Goal: Task Accomplishment & Management: Manage account settings

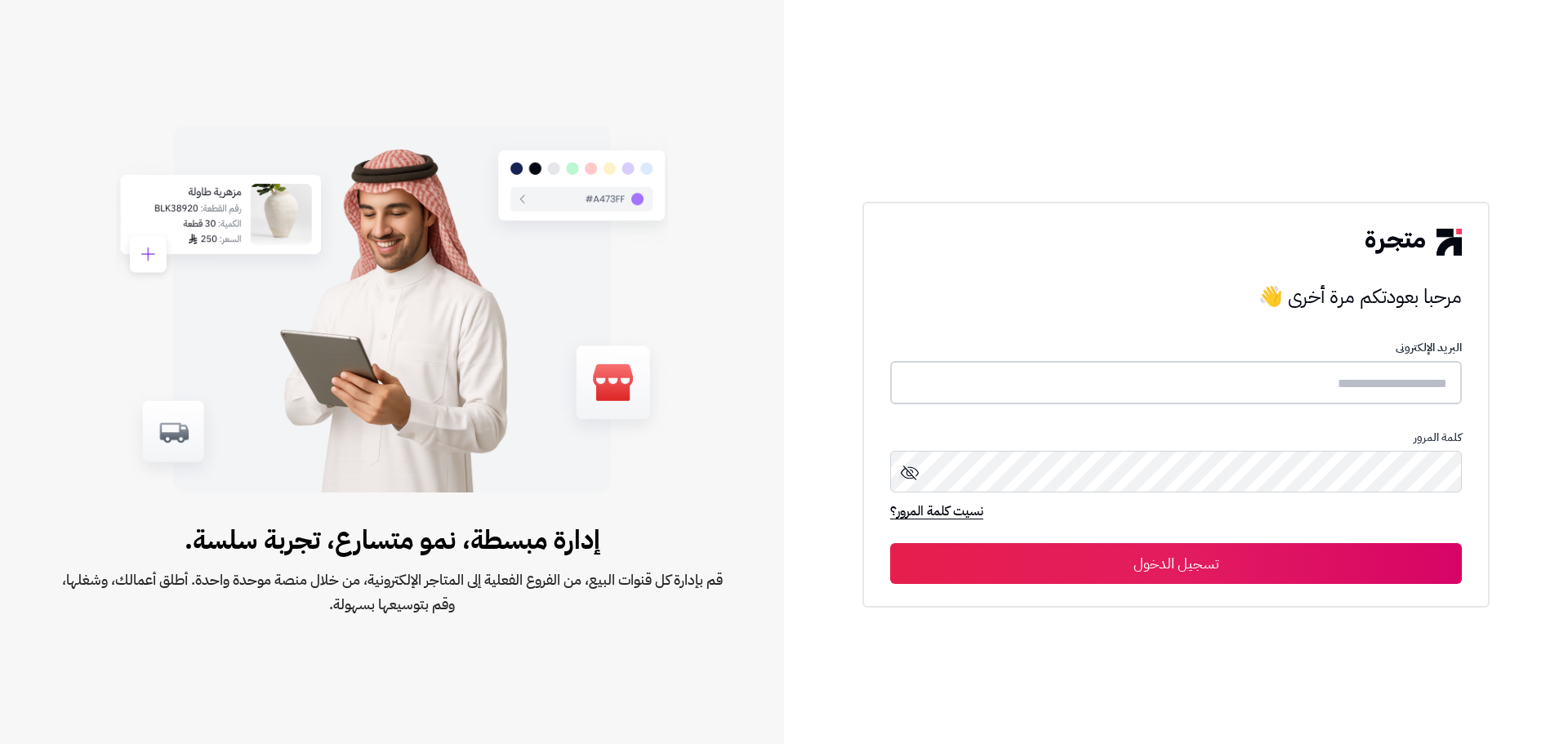
type input "**********"
click at [1198, 567] on button "تسجيل الدخول" at bounding box center [1176, 563] width 572 height 41
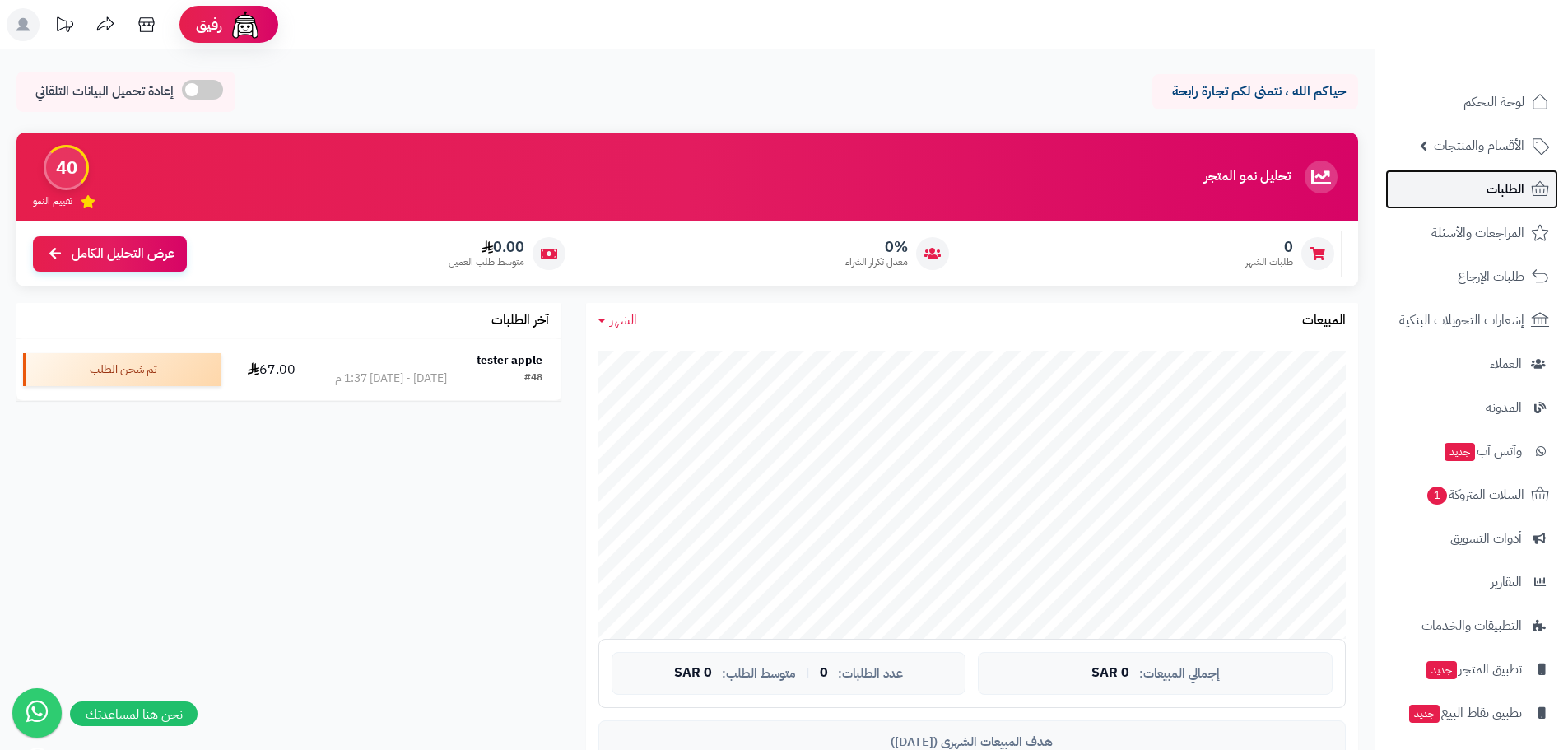
click at [1521, 188] on span "الطلبات" at bounding box center [1505, 190] width 38 height 23
